Goal: Find specific page/section: Find specific page/section

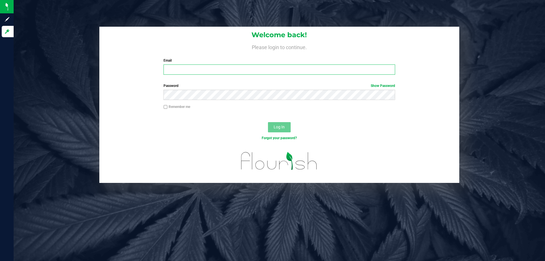
drag, startPoint x: 194, startPoint y: 68, endPoint x: 195, endPoint y: 73, distance: 4.9
click at [195, 73] on input "Email" at bounding box center [278, 69] width 231 height 10
type input "[EMAIL_ADDRESS][DOMAIN_NAME]"
click at [268, 122] on button "Log In" at bounding box center [279, 127] width 23 height 10
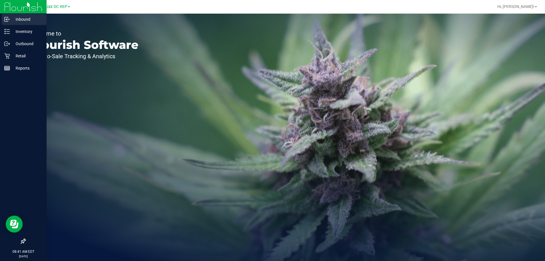
click at [17, 18] on p "Inbound" at bounding box center [27, 19] width 34 height 7
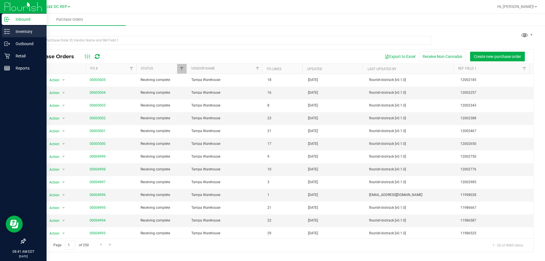
click at [25, 31] on p "Inventory" at bounding box center [27, 31] width 34 height 7
